Goal: Navigation & Orientation: Find specific page/section

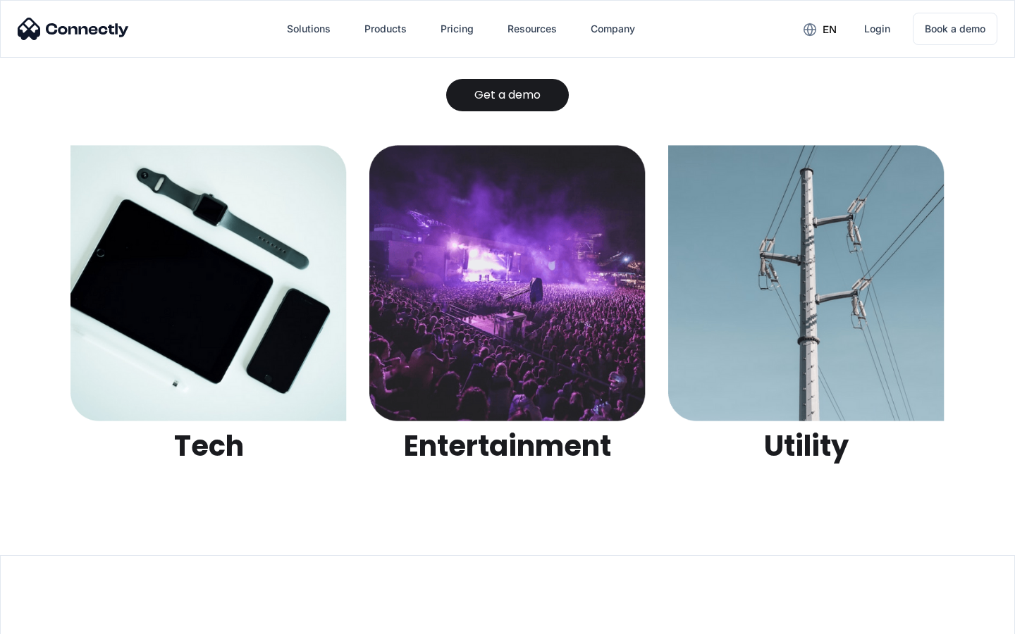
scroll to position [4447, 0]
